Goal: Submit feedback/report problem: Submit feedback/report problem

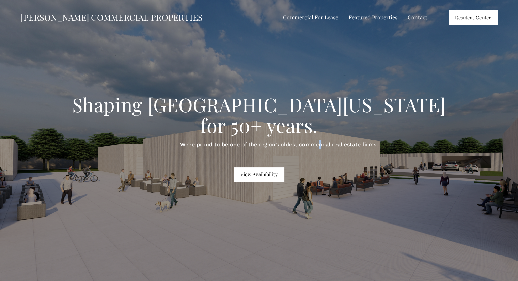
click at [320, 140] on p "We’re proud to be one of the region’s oldest commercial real estate firms." at bounding box center [279, 144] width 396 height 9
click at [464, 17] on link "Resident Center" at bounding box center [473, 17] width 49 height 14
click at [416, 20] on link "Contact" at bounding box center [418, 18] width 20 height 10
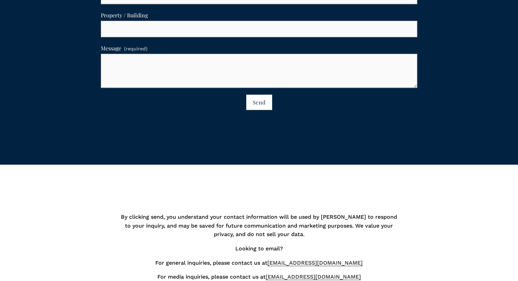
scroll to position [681, 0]
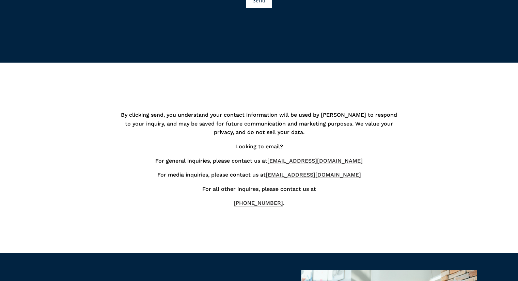
click at [82, 162] on div "By clicking send, you understand your contact information will be used by TOBIN…" at bounding box center [259, 158] width 518 height 122
click at [414, 131] on div "By clicking send, you understand your contact information will be used by TOBIN…" at bounding box center [259, 158] width 518 height 122
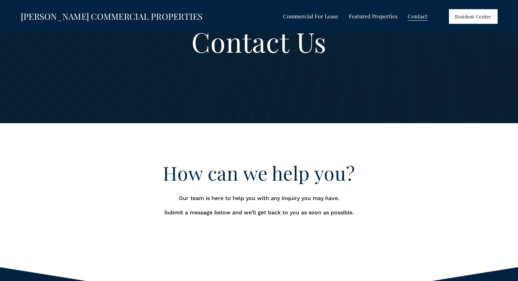
scroll to position [0, 0]
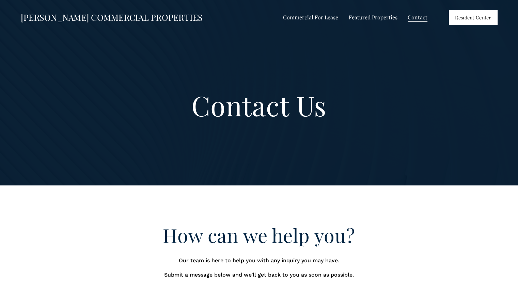
click at [0, 0] on span "All Listings" at bounding box center [0, 0] width 0 height 0
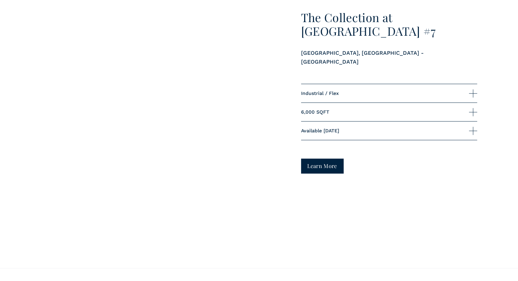
scroll to position [613, 0]
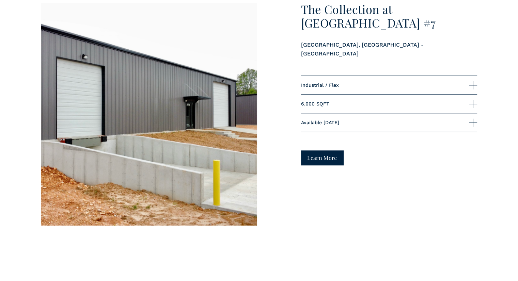
click at [475, 81] on div at bounding box center [473, 85] width 8 height 8
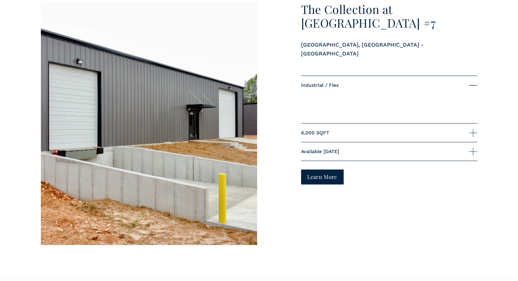
click at [474, 129] on div at bounding box center [473, 133] width 8 height 8
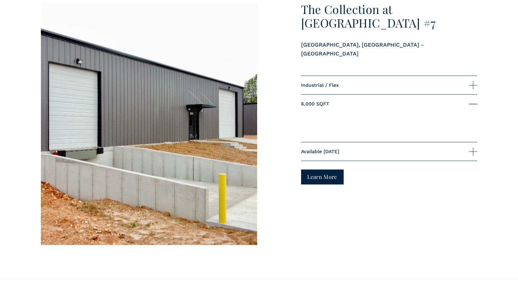
click at [472, 152] on div at bounding box center [473, 152] width 8 height 0
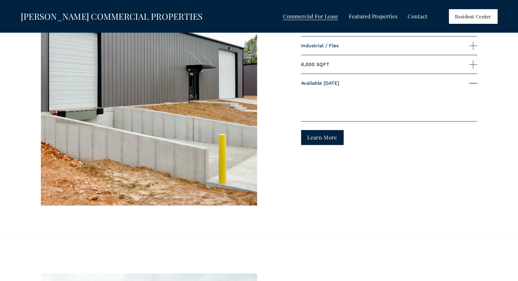
scroll to position [628, 0]
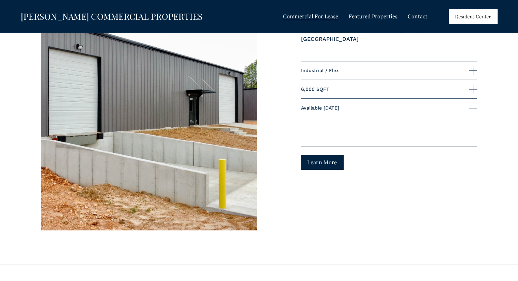
click at [319, 159] on link "Learn More" at bounding box center [322, 162] width 43 height 15
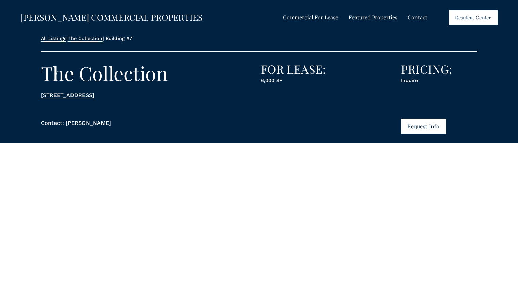
drag, startPoint x: 420, startPoint y: 125, endPoint x: 501, endPoint y: 153, distance: 85.7
click at [423, 122] on button "Request Info" at bounding box center [423, 126] width 45 height 15
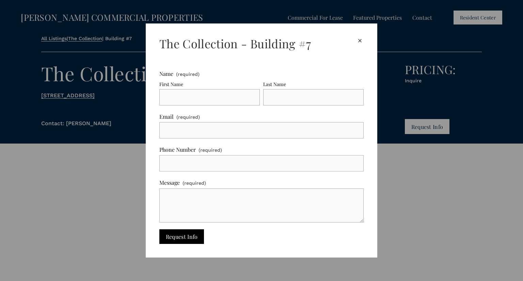
click at [356, 39] on div "×" at bounding box center [359, 40] width 7 height 7
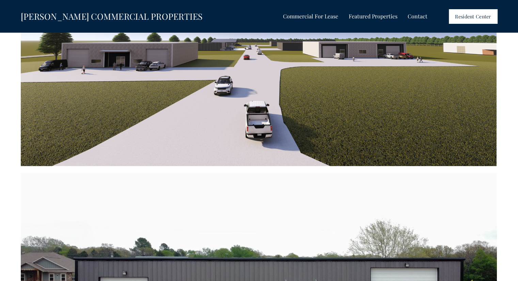
scroll to position [691, 0]
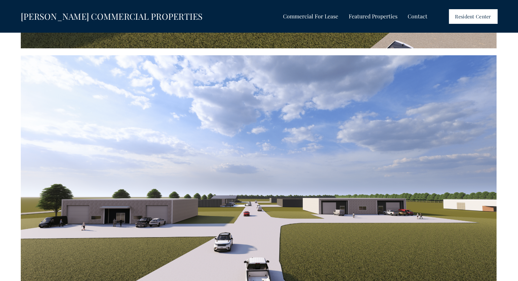
click at [0, 0] on span "All Listings" at bounding box center [0, 0] width 0 height 0
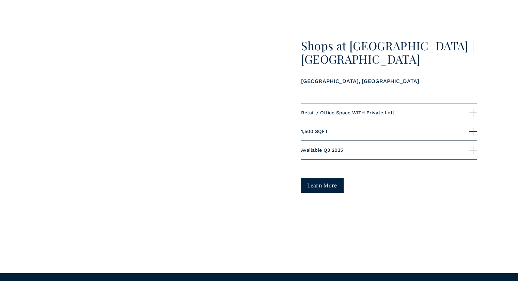
scroll to position [2657, 0]
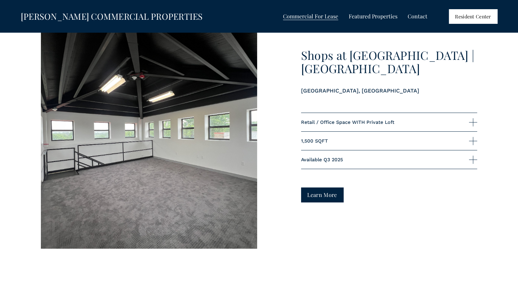
click at [471, 156] on div at bounding box center [473, 160] width 8 height 8
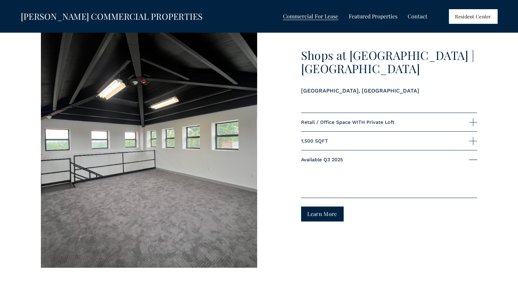
click at [474, 137] on div at bounding box center [473, 141] width 8 height 8
click at [474, 118] on div at bounding box center [473, 122] width 8 height 8
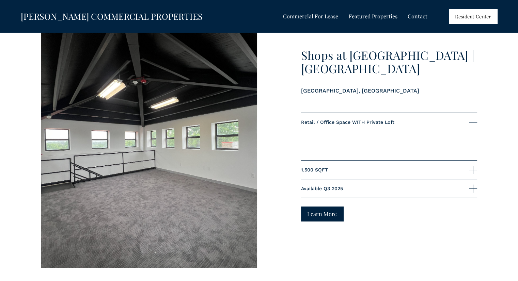
click at [320, 207] on link "Learn More" at bounding box center [322, 214] width 43 height 15
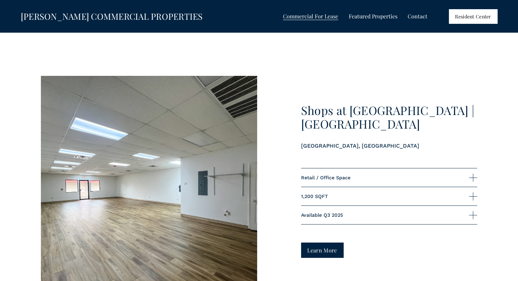
scroll to position [2298, 0]
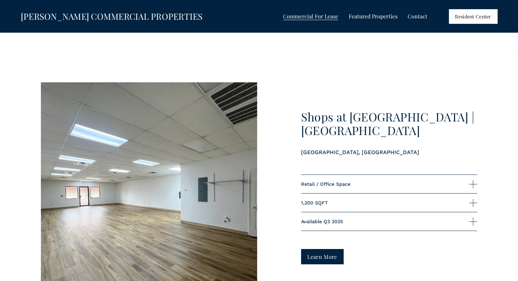
click at [326, 249] on link "Learn More" at bounding box center [322, 256] width 43 height 15
click at [411, 200] on span "1,200 SQFT" at bounding box center [385, 202] width 168 height 5
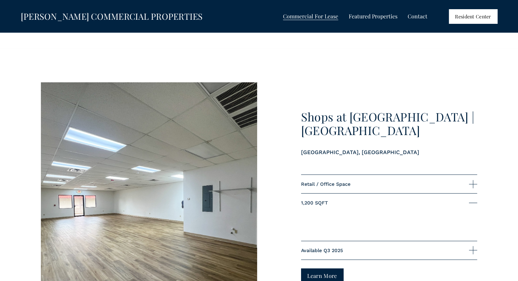
click at [410, 182] on span "Retail / Office Space" at bounding box center [385, 184] width 168 height 5
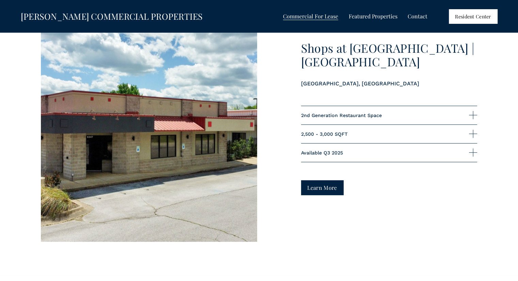
scroll to position [2059, 0]
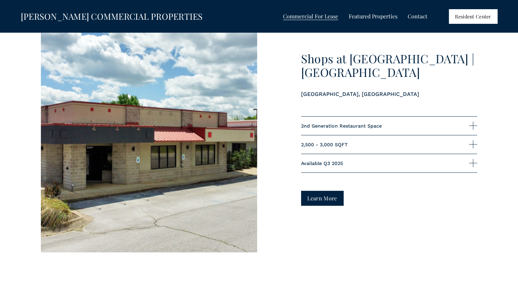
click at [315, 191] on link "Learn More" at bounding box center [322, 198] width 43 height 15
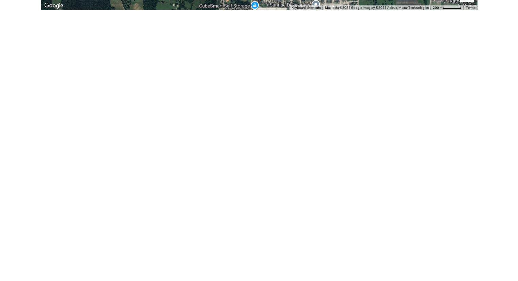
scroll to position [2008, 0]
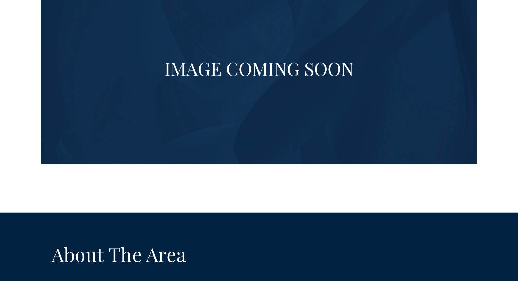
click at [300, 51] on div at bounding box center [259, 68] width 437 height 192
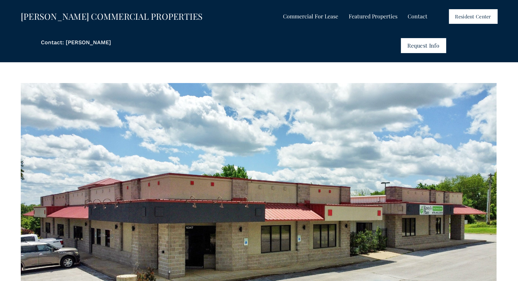
scroll to position [0, 0]
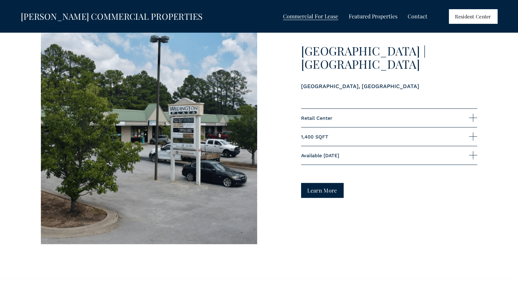
scroll to position [1753, 0]
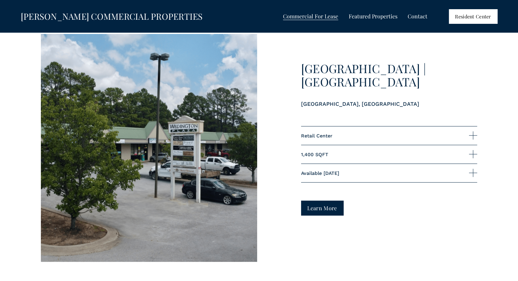
click at [320, 201] on link "Learn More" at bounding box center [322, 208] width 43 height 15
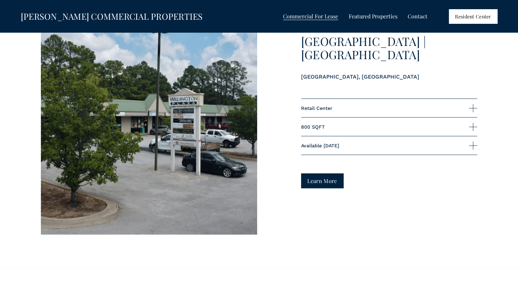
scroll to position [1481, 0]
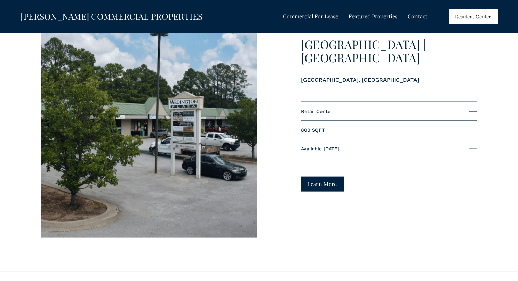
click at [323, 177] on link "Learn More" at bounding box center [322, 184] width 43 height 15
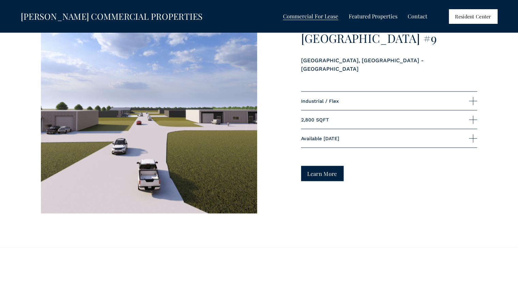
scroll to position [1208, 0]
click at [312, 170] on link "Learn More" at bounding box center [322, 173] width 43 height 15
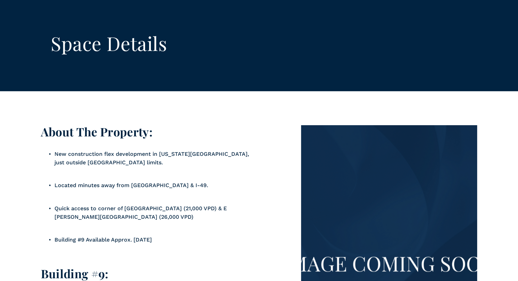
scroll to position [1224, 0]
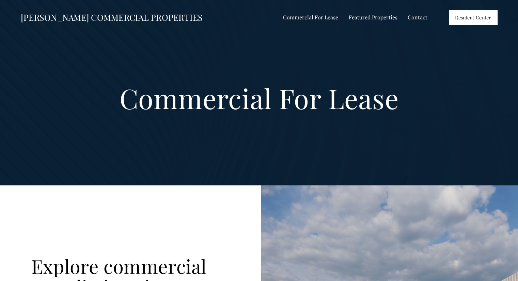
click at [377, 18] on span "Featured Properties" at bounding box center [373, 17] width 49 height 9
click at [375, 18] on span "Featured Properties" at bounding box center [373, 17] width 49 height 9
click at [0, 0] on span "Shops on the Trail" at bounding box center [0, 0] width 0 height 0
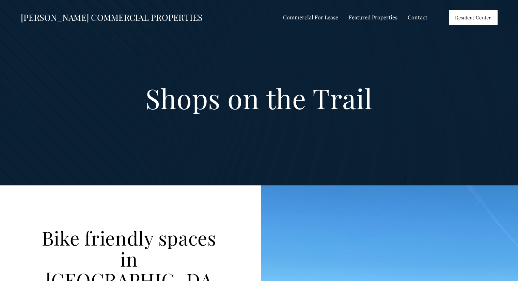
click at [0, 0] on span "The Collection at [GEOGRAPHIC_DATA]" at bounding box center [0, 0] width 0 height 0
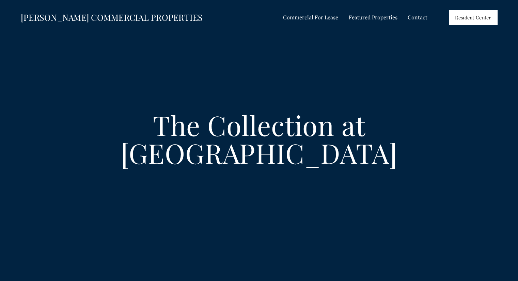
click at [0, 0] on span "Shops at [PERSON_NAME]" at bounding box center [0, 0] width 0 height 0
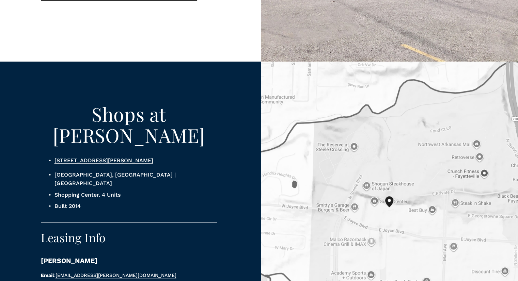
scroll to position [443, 0]
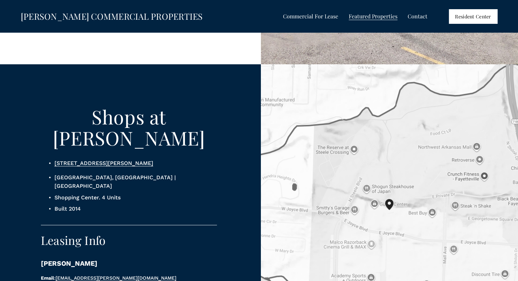
click at [153, 160] on link "240 E Joyce Blvd, Fayetteville, AR 72703 United States" at bounding box center [103, 163] width 99 height 6
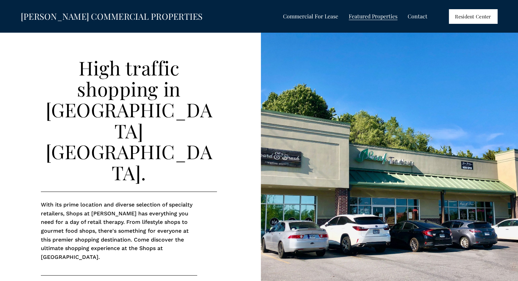
scroll to position [0, 0]
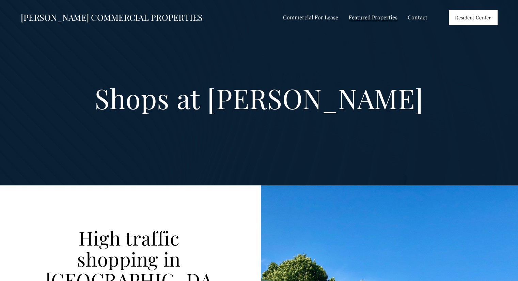
click at [0, 0] on span "Shops at [GEOGRAPHIC_DATA]" at bounding box center [0, 0] width 0 height 0
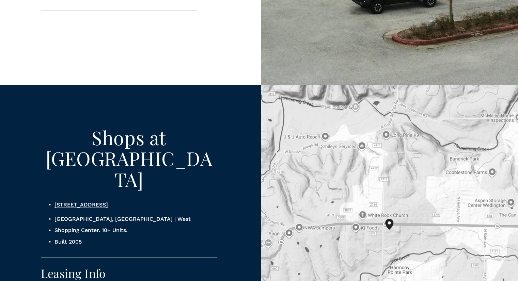
scroll to position [409, 0]
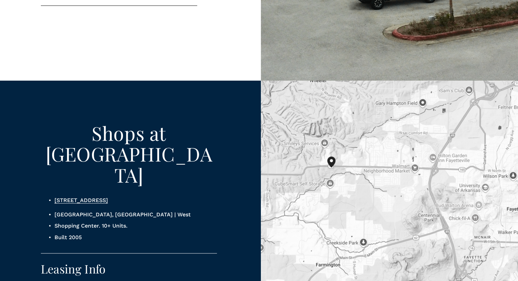
drag, startPoint x: 438, startPoint y: 141, endPoint x: 364, endPoint y: 154, distance: 75.0
click at [365, 154] on div "To navigate, press the arrow keys." at bounding box center [389, 226] width 257 height 290
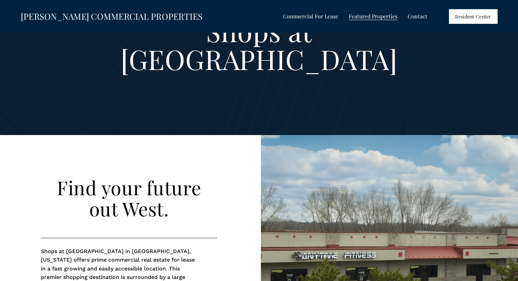
scroll to position [0, 0]
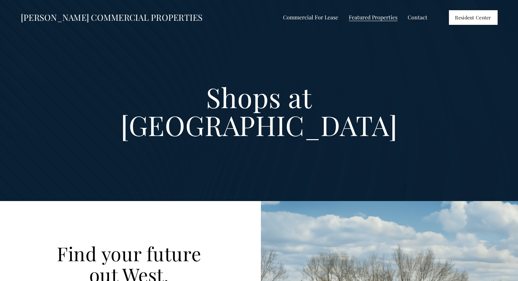
click at [0, 0] on span "[GEOGRAPHIC_DATA]" at bounding box center [0, 0] width 0 height 0
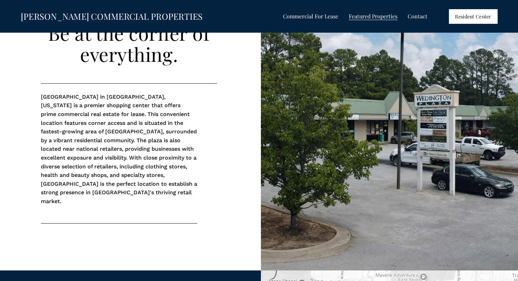
scroll to position [204, 0]
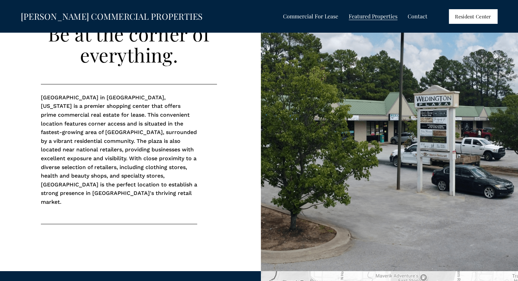
click at [0, 0] on span "Shops at [GEOGRAPHIC_DATA]" at bounding box center [0, 0] width 0 height 0
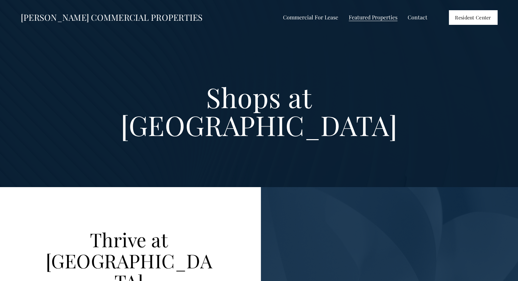
click at [0, 0] on span "Shops at [GEOGRAPHIC_DATA]" at bounding box center [0, 0] width 0 height 0
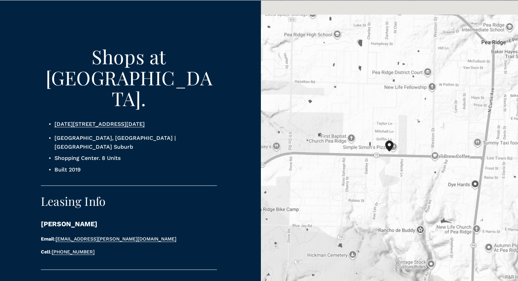
scroll to position [477, 0]
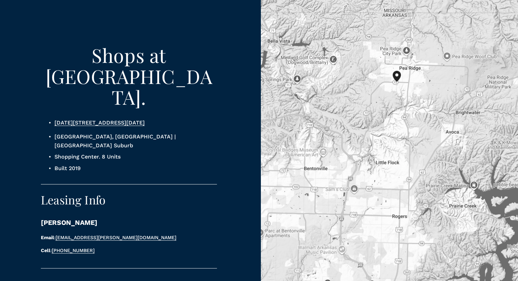
drag, startPoint x: 399, startPoint y: 175, endPoint x: 418, endPoint y: 100, distance: 76.9
click at [418, 100] on div "To navigate, press the arrow keys." at bounding box center [389, 150] width 257 height 303
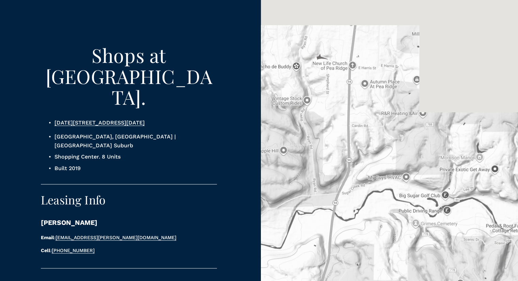
drag, startPoint x: 398, startPoint y: 75, endPoint x: 416, endPoint y: 261, distance: 186.8
click at [416, 261] on div "To navigate, press the arrow keys." at bounding box center [389, 150] width 257 height 303
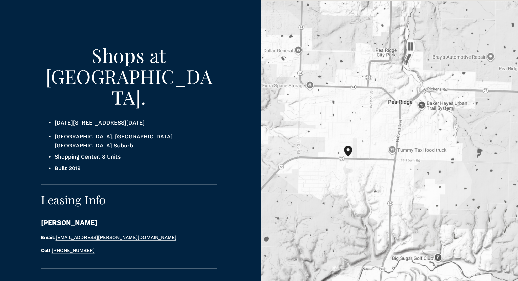
drag, startPoint x: 351, startPoint y: 75, endPoint x: 385, endPoint y: 135, distance: 68.2
click at [385, 135] on div "To navigate, press the arrow keys." at bounding box center [389, 150] width 257 height 303
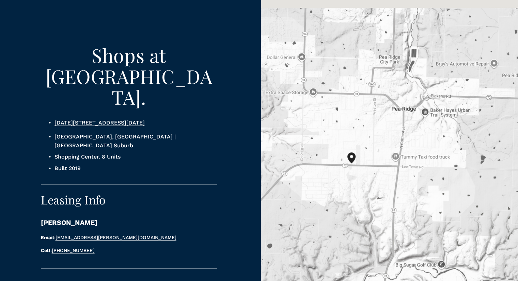
click at [353, 150] on img "Shops at Slack Street 1020 Slack Street Pea Ridge, AR, 72751, United States" at bounding box center [356, 163] width 22 height 27
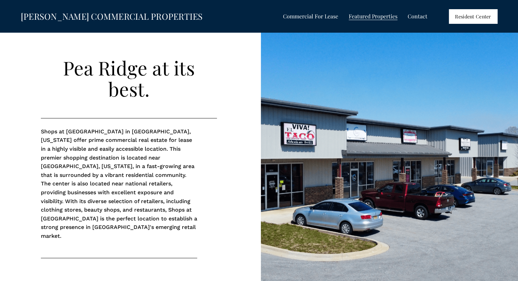
scroll to position [0, 0]
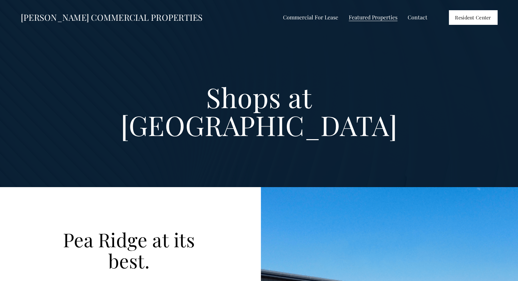
click at [420, 18] on link "Contact" at bounding box center [418, 18] width 20 height 10
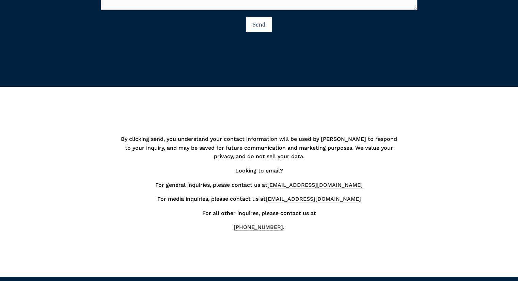
scroll to position [655, 0]
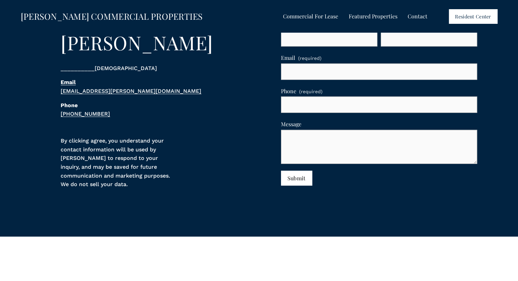
scroll to position [4236, 0]
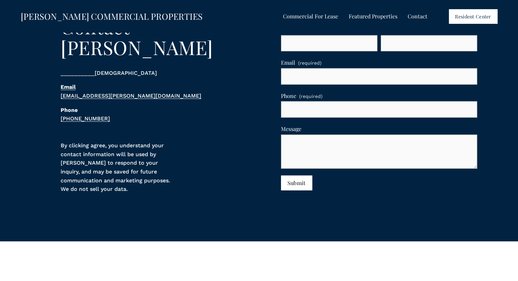
click at [416, 16] on link "Contact" at bounding box center [418, 17] width 20 height 10
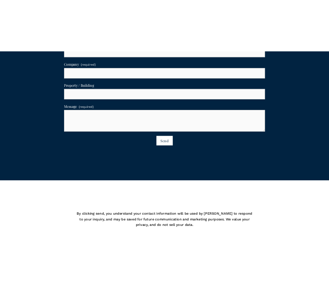
scroll to position [545, 0]
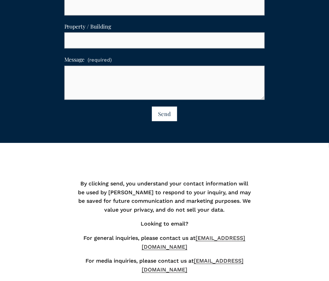
click at [169, 115] on span "Send" at bounding box center [164, 113] width 13 height 7
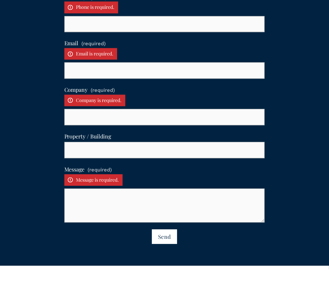
scroll to position [556, 0]
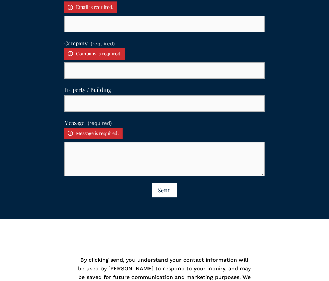
click at [161, 188] on span "Send" at bounding box center [164, 190] width 13 height 7
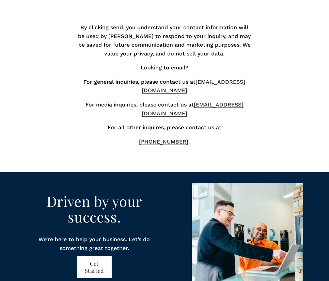
scroll to position [765, 0]
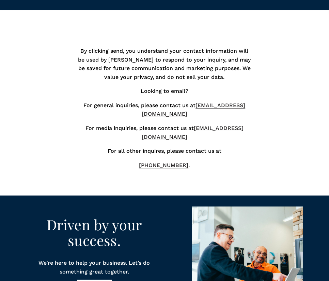
click at [181, 137] on link "[EMAIL_ADDRESS][DOMAIN_NAME]" at bounding box center [193, 132] width 102 height 15
click at [93, 154] on p "For all other inquires, please contact us at" at bounding box center [164, 151] width 175 height 9
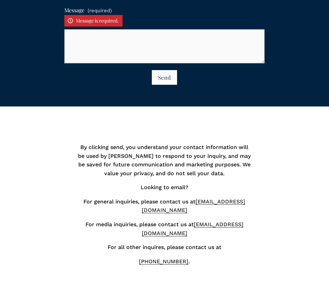
scroll to position [629, 0]
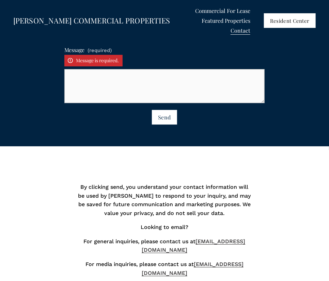
click at [245, 26] on link "Contact" at bounding box center [241, 31] width 20 height 10
